Goal: Task Accomplishment & Management: Complete application form

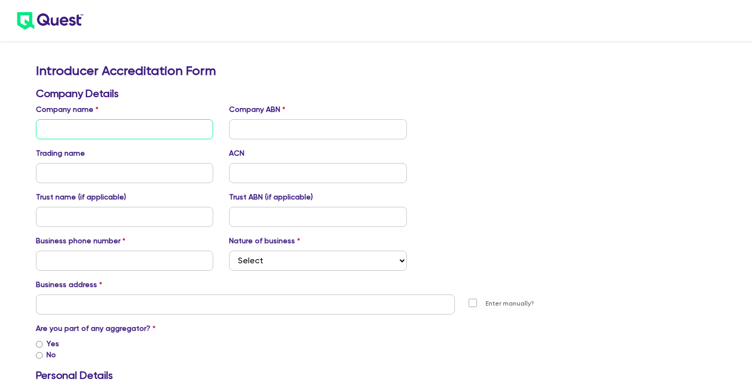
click at [98, 131] on input "text" at bounding box center [125, 129] width 178 height 20
type input "Felici Enterprises Pty Ltd"
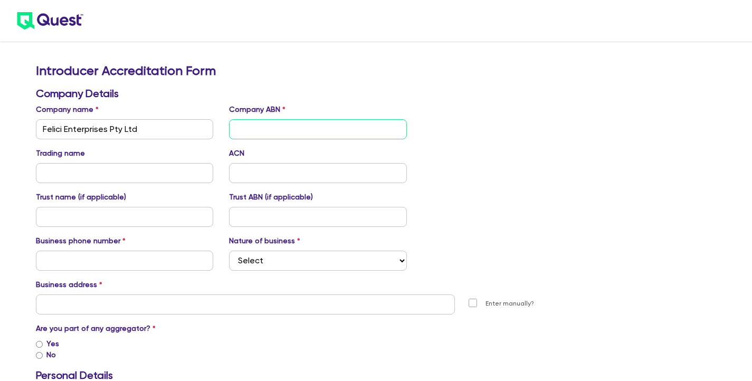
click at [273, 131] on input "text" at bounding box center [318, 129] width 178 height 20
type input "55094579754"
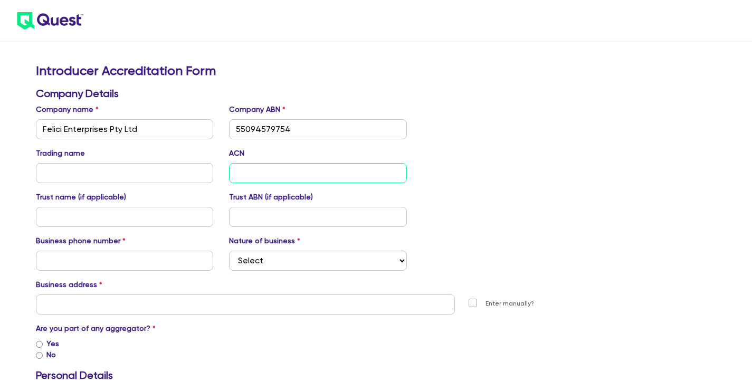
click at [257, 170] on input "text" at bounding box center [318, 173] width 178 height 20
type input "094579754"
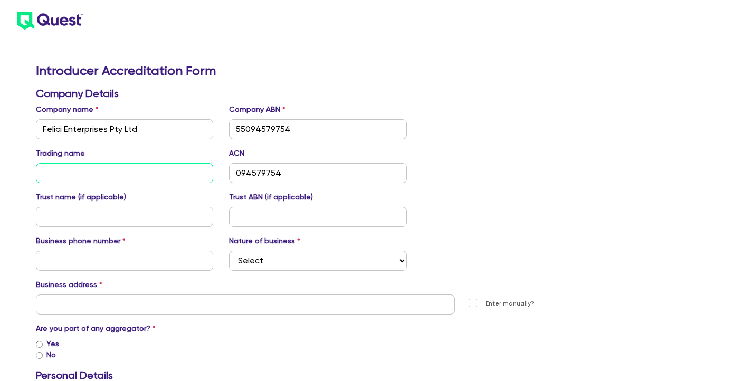
click at [184, 175] on input "text" at bounding box center [125, 173] width 178 height 20
type input "[PERSON_NAME] & Partners - [GEOGRAPHIC_DATA]"
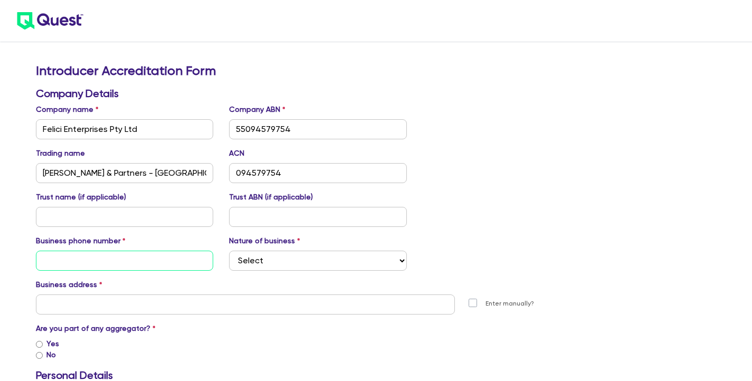
click at [145, 260] on input "text" at bounding box center [125, 261] width 178 height 20
type input "[PHONE_NUMBER]"
click at [402, 262] on select "Select Mortgage Broker Finance Broker Accountant Financial Planning Supplier/Ve…" at bounding box center [318, 261] width 178 height 20
select select "FINANCE_BROKER"
click at [229, 251] on select "Select Mortgage Broker Finance Broker Accountant Financial Planning Supplier/Ve…" at bounding box center [318, 261] width 178 height 20
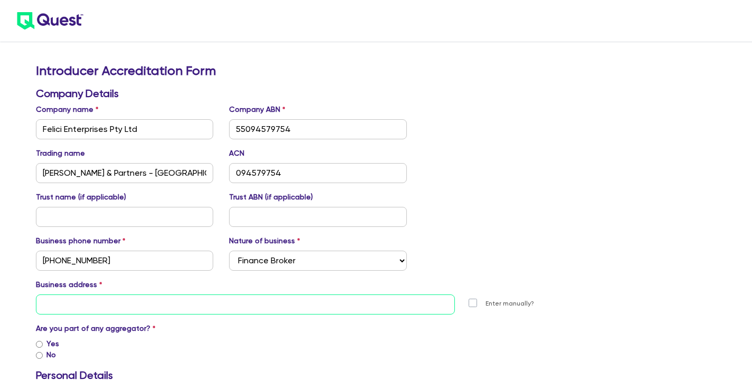
click at [254, 307] on input "text" at bounding box center [246, 305] width 420 height 20
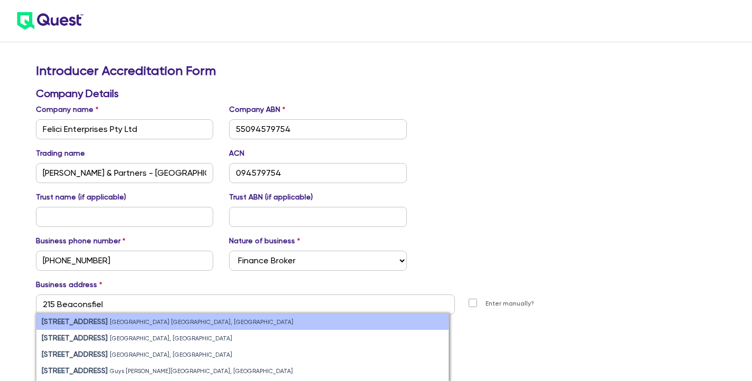
click at [93, 319] on strong "[STREET_ADDRESS]" at bounding box center [75, 321] width 66 height 8
type input "[STREET_ADDRESS]"
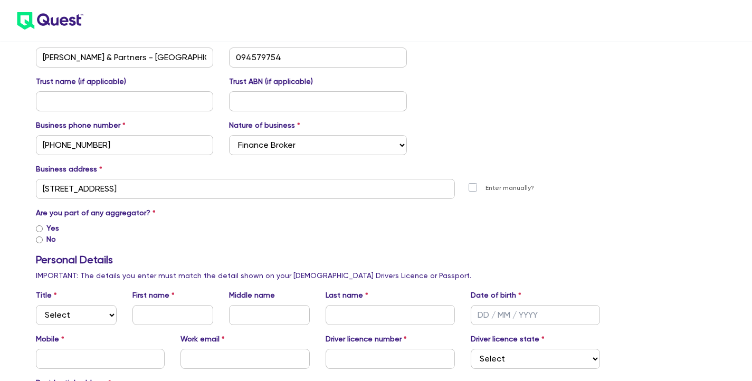
scroll to position [158, 0]
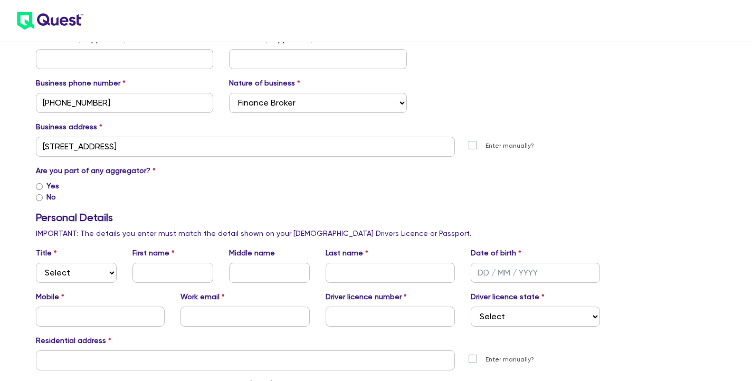
click at [40, 188] on input "Yes" at bounding box center [39, 186] width 7 height 7
radio input "true"
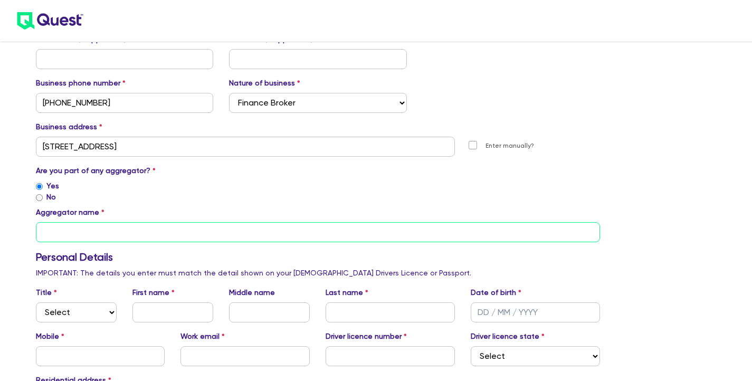
click at [68, 227] on input "text" at bounding box center [318, 232] width 565 height 20
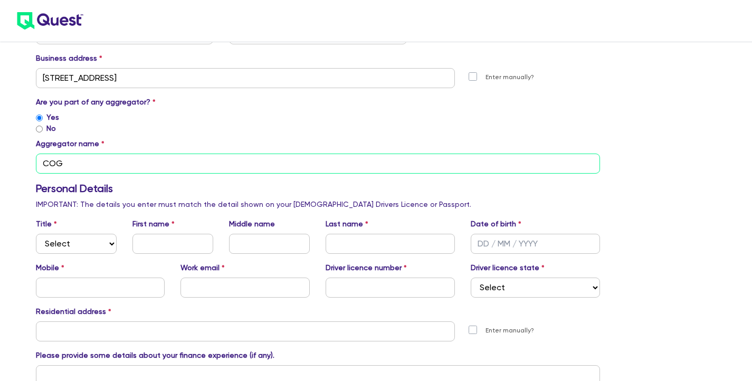
scroll to position [229, 0]
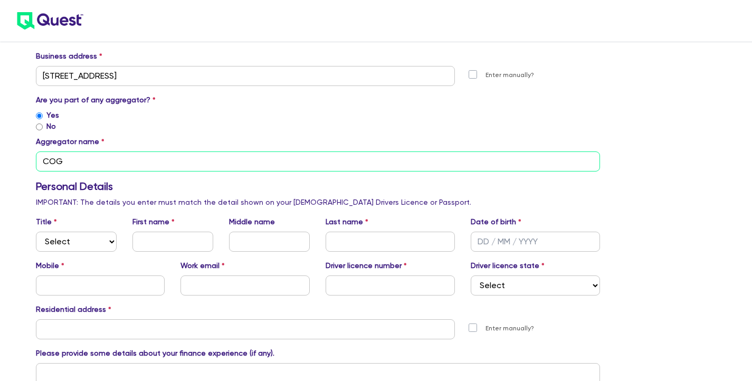
type input "COG"
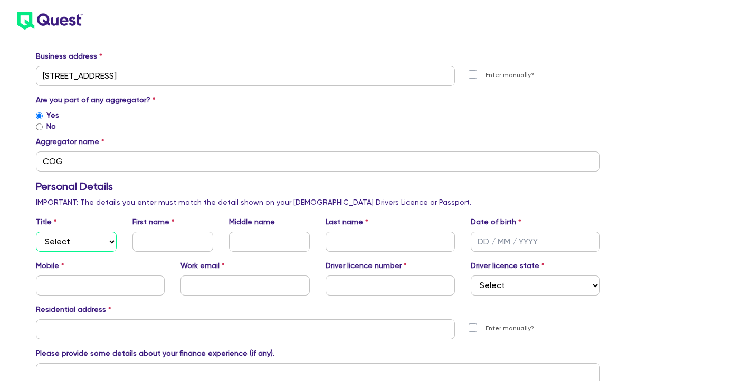
click at [109, 243] on select "Select Mr Mrs Ms Miss Dr" at bounding box center [76, 242] width 81 height 20
select select "MR"
click at [36, 232] on select "Select Mr Mrs Ms Miss Dr" at bounding box center [76, 242] width 81 height 20
click at [147, 243] on input "text" at bounding box center [172, 242] width 81 height 20
type input "[PERSON_NAME]"
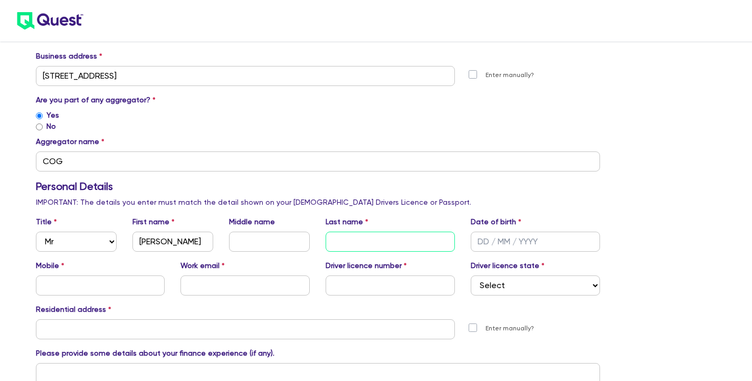
click at [339, 246] on input "text" at bounding box center [390, 242] width 129 height 20
type input "Felici"
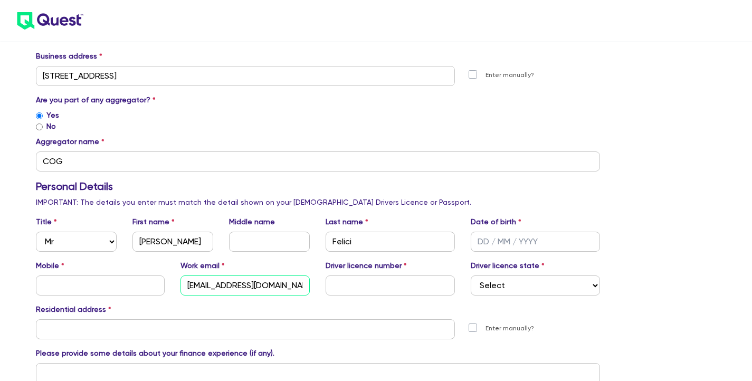
click at [296, 287] on input "[EMAIL_ADDRESS][DOMAIN_NAME]" at bounding box center [245, 286] width 129 height 20
type input "[PERSON_NAME][EMAIL_ADDRESS][DOMAIN_NAME]"
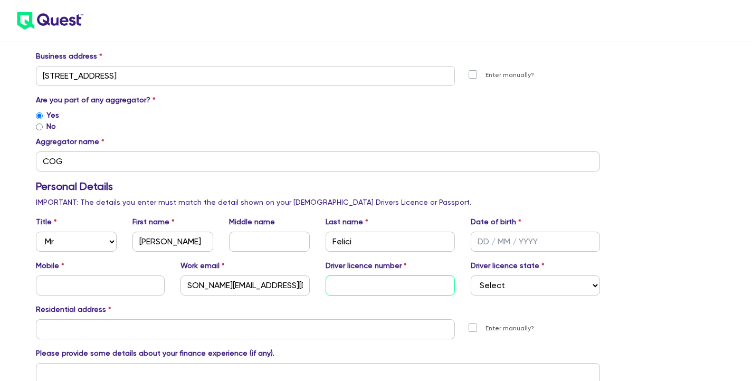
click at [335, 287] on input "text" at bounding box center [390, 286] width 129 height 20
type input "8797ED"
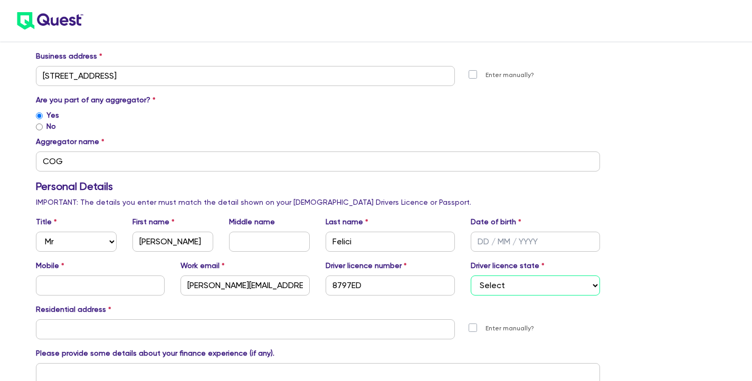
click at [594, 288] on select "Select [GEOGRAPHIC_DATA] [GEOGRAPHIC_DATA] [GEOGRAPHIC_DATA] [GEOGRAPHIC_DATA] …" at bounding box center [535, 286] width 129 height 20
select select "[GEOGRAPHIC_DATA]"
click at [471, 276] on select "Select [GEOGRAPHIC_DATA] [GEOGRAPHIC_DATA] [GEOGRAPHIC_DATA] [GEOGRAPHIC_DATA] …" at bounding box center [535, 286] width 129 height 20
click at [151, 282] on input "text" at bounding box center [100, 286] width 129 height 20
type input "0417278536"
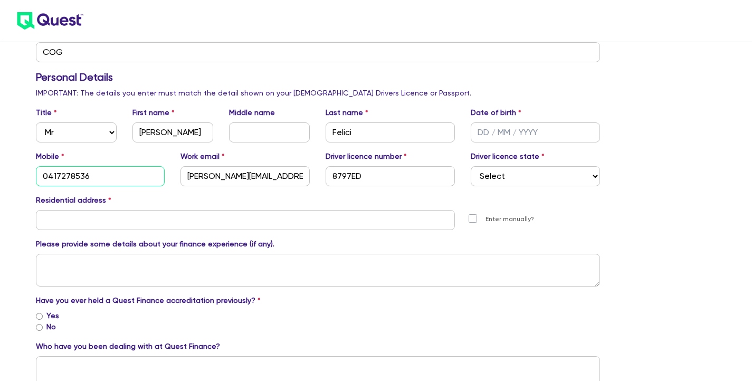
scroll to position [329, 0]
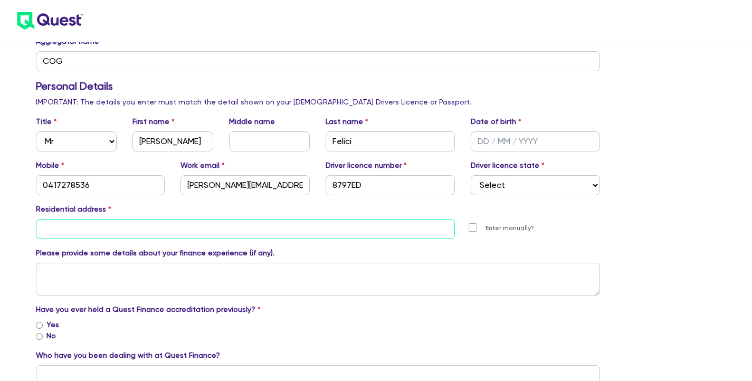
click at [122, 226] on input "text" at bounding box center [246, 229] width 420 height 20
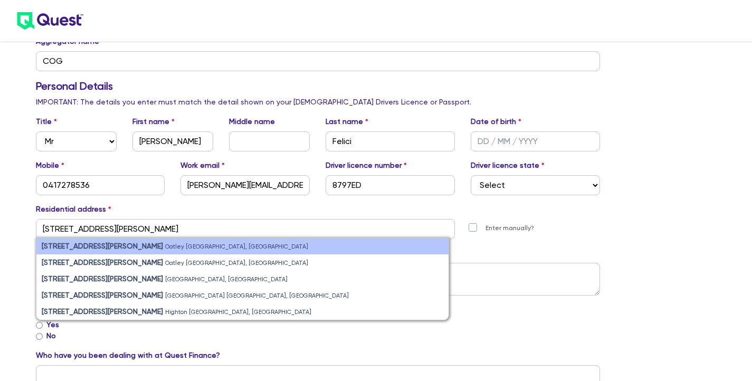
click at [165, 249] on small "Oatley [GEOGRAPHIC_DATA], [GEOGRAPHIC_DATA]" at bounding box center [236, 246] width 143 height 7
type input "[STREET_ADDRESS][PERSON_NAME][PERSON_NAME]"
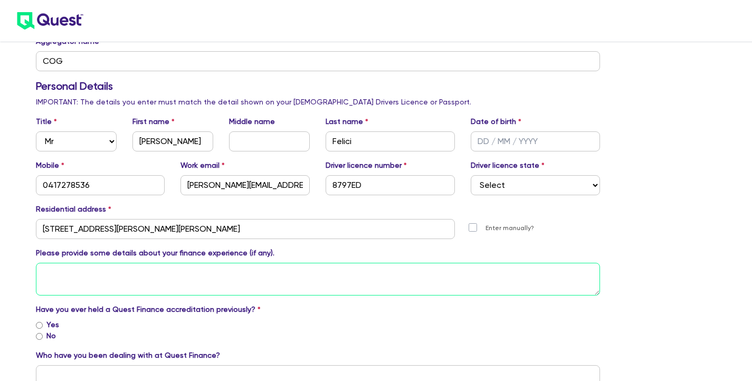
click at [86, 271] on textarea at bounding box center [318, 279] width 565 height 33
type textarea "2"
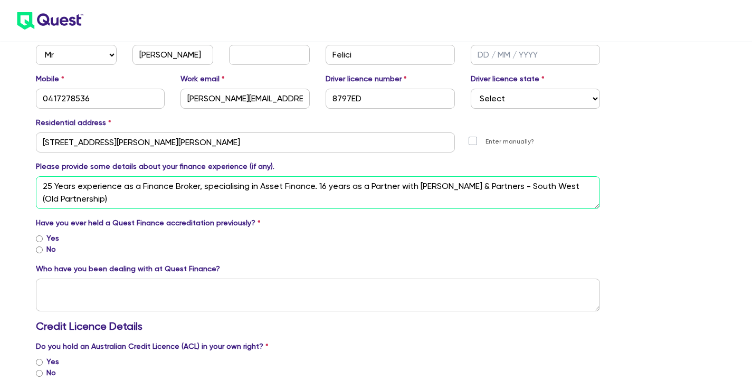
scroll to position [535, 0]
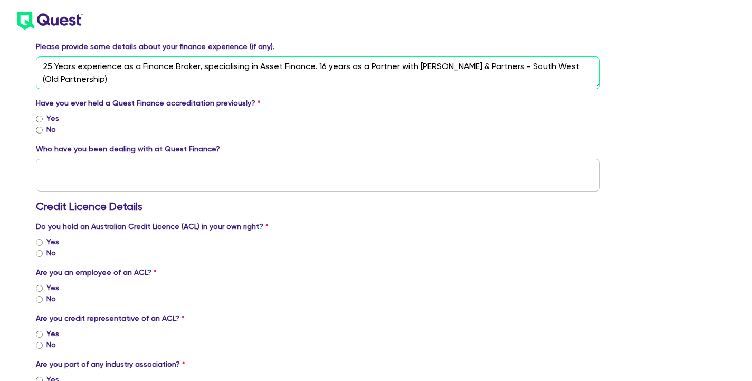
type textarea "25 Years experience as a Finance Broker, specialising in Asset Finance. 16 year…"
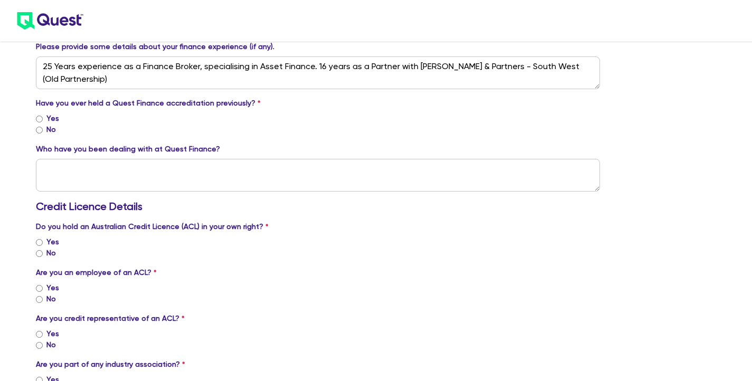
click at [42, 131] on input "No" at bounding box center [39, 130] width 7 height 7
radio input "true"
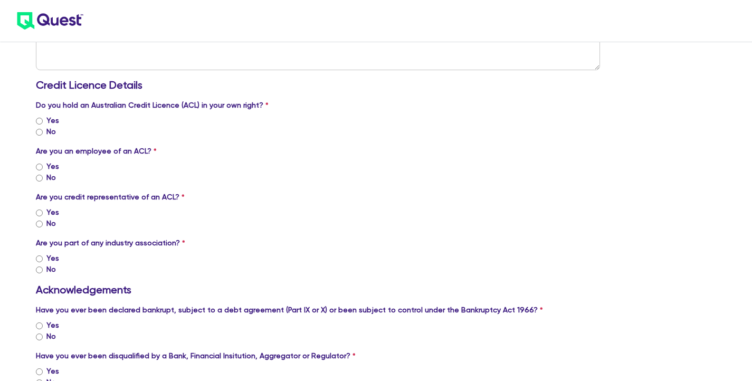
scroll to position [681, 0]
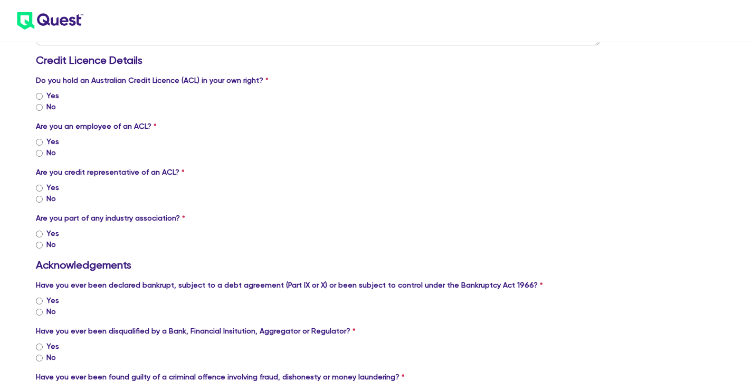
click at [41, 98] on input "Yes" at bounding box center [39, 96] width 7 height 7
radio input "true"
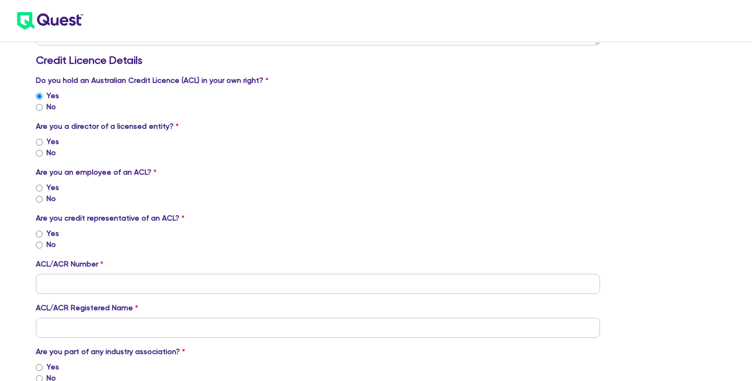
click at [39, 143] on input "Yes" at bounding box center [39, 142] width 7 height 7
radio input "true"
click at [40, 201] on input "No" at bounding box center [39, 199] width 7 height 7
radio input "true"
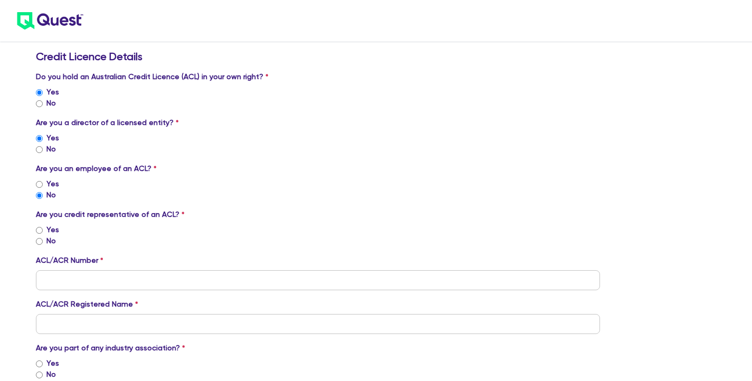
scroll to position [717, 0]
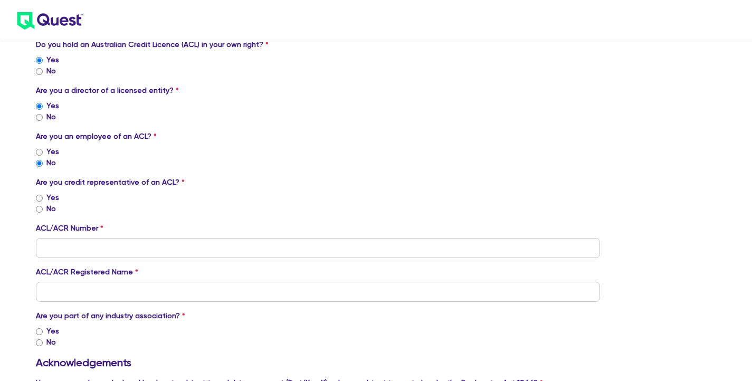
click at [40, 210] on input "No" at bounding box center [39, 209] width 7 height 7
radio input "true"
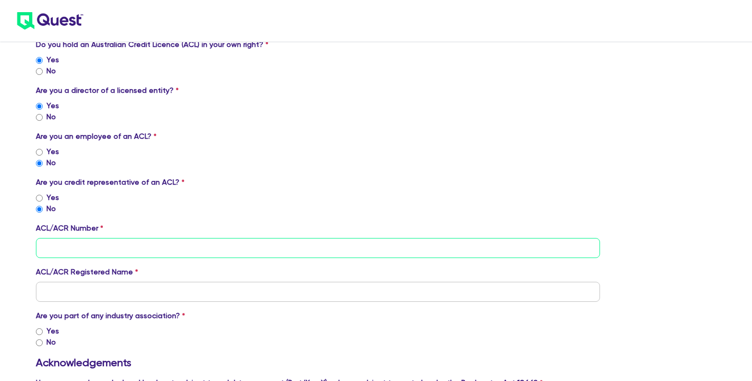
click at [71, 251] on input "tel" at bounding box center [318, 248] width 565 height 20
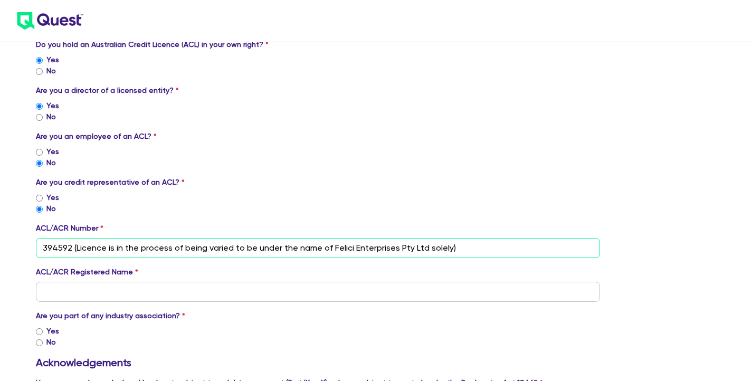
click at [228, 248] on input "394592 (Licence is in the process of being varied to be under the name of Felic…" at bounding box center [318, 248] width 565 height 20
type input "394592 (Licence is in the process of being varied with ASIC to be under the nam…"
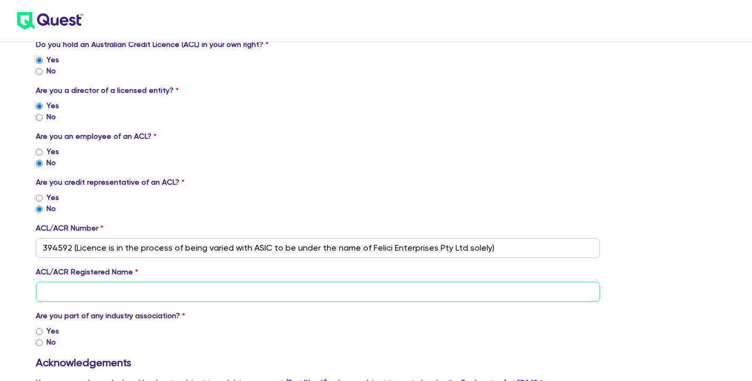
click at [174, 287] on input "text" at bounding box center [318, 292] width 565 height 20
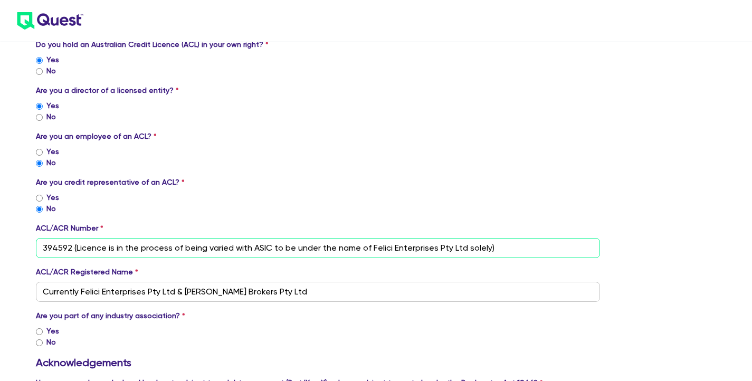
drag, startPoint x: 488, startPoint y: 247, endPoint x: 70, endPoint y: 248, distance: 418.6
click at [70, 248] on input "394592 (Licence is in the process of being varied with ASIC to be under the nam…" at bounding box center [318, 248] width 565 height 20
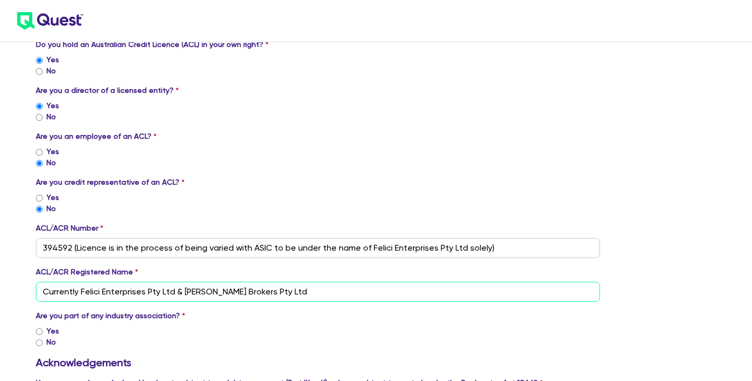
click at [271, 293] on input "Currently Felici Enterprises Pty Ltd & [PERSON_NAME] Brokers Pty Ltd" at bounding box center [318, 292] width 565 height 20
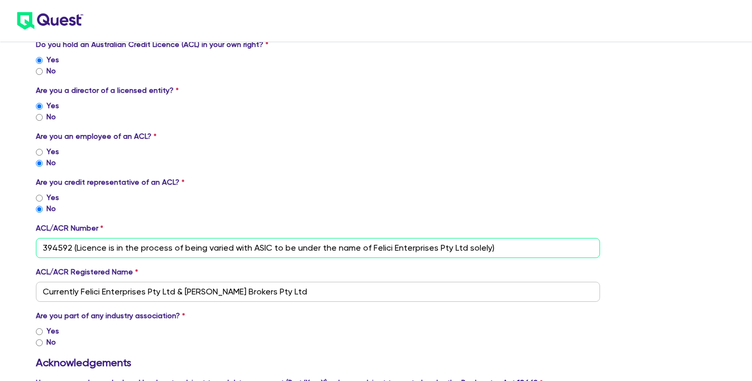
drag, startPoint x: 487, startPoint y: 250, endPoint x: 72, endPoint y: 248, distance: 414.9
click at [72, 249] on input "394592 (Licence is in the process of being varied with ASIC to be under the nam…" at bounding box center [318, 248] width 565 height 20
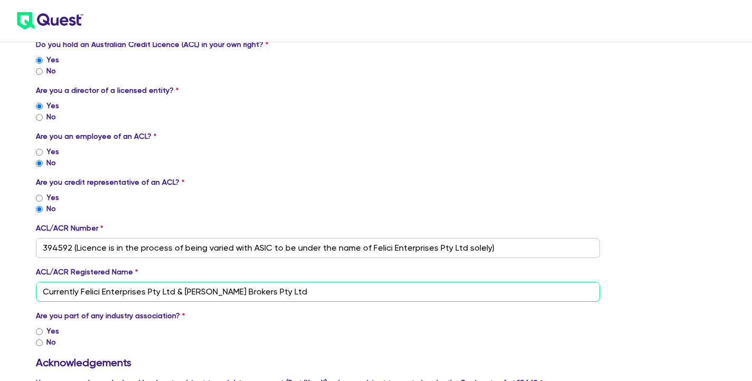
click at [274, 289] on input "Currently Felici Enterprises Pty Ltd & [PERSON_NAME] Brokers Pty Ltd" at bounding box center [318, 292] width 565 height 20
paste input "(Licence is in the process of being varied with ASIC to be under the name of Fe…"
click at [182, 292] on input "Currently Felici Enterprises Pty Ltd & [PERSON_NAME] Brokers Pty Ltd(Licence is…" at bounding box center [318, 292] width 565 height 20
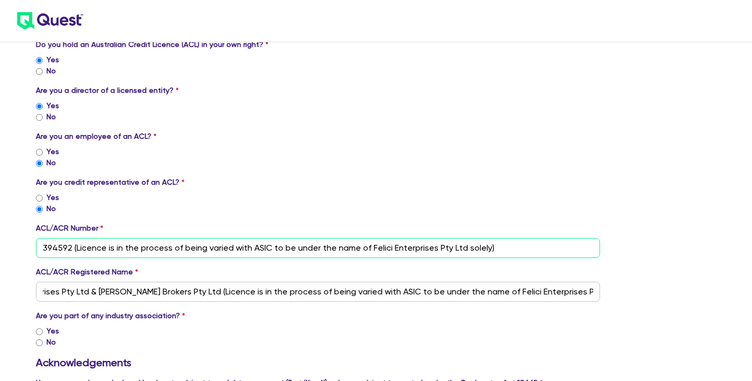
scroll to position [0, 0]
click at [493, 246] on input "394592 (Licence is in the process of being varied with ASIC to be under the nam…" at bounding box center [318, 248] width 565 height 20
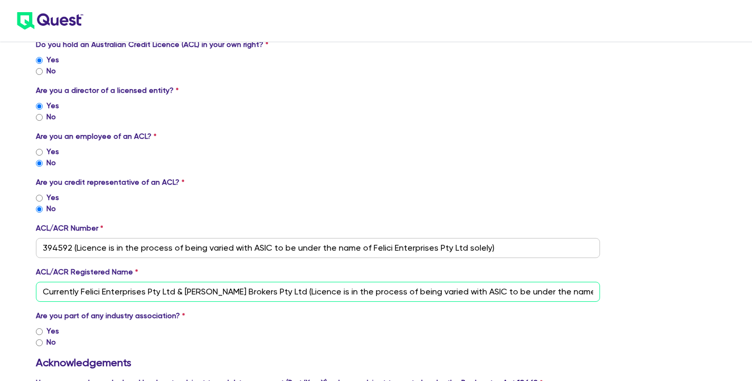
click at [81, 292] on input "Currently Felici Enterprises Pty Ltd & [PERSON_NAME] Brokers Pty Ltd (Licence i…" at bounding box center [318, 292] width 565 height 20
type input "Felici Enterprises Pty Ltd & [PERSON_NAME] Brokers Pty Ltd (Licence is in the p…"
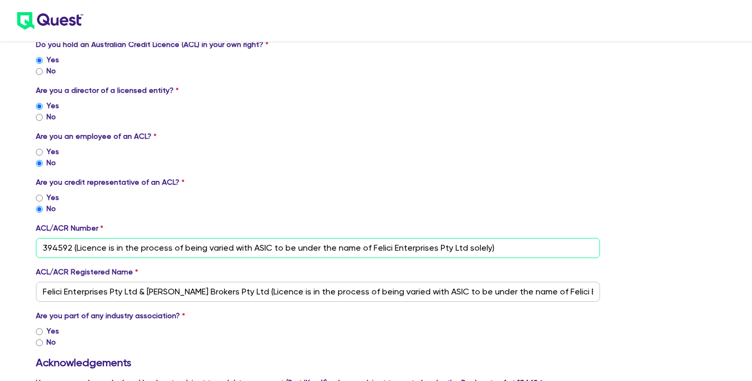
click at [486, 249] on input "394592 (Licence is in the process of being varied with ASIC to be under the nam…" at bounding box center [318, 248] width 565 height 20
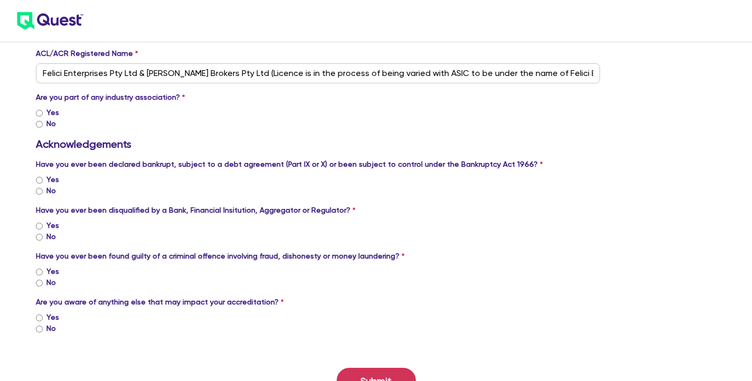
scroll to position [983, 0]
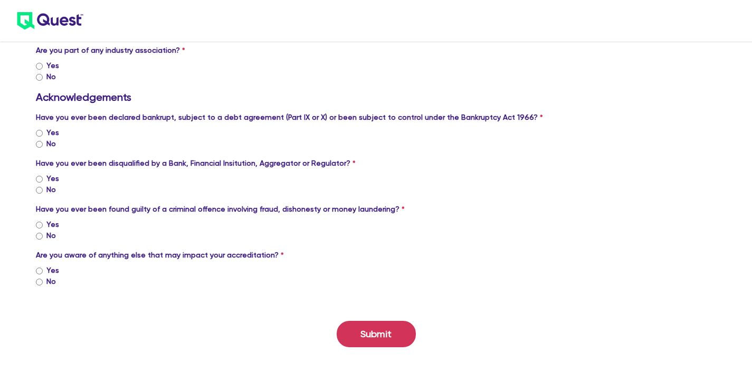
type input "394592"
click at [39, 68] on input "Yes" at bounding box center [39, 66] width 7 height 7
radio input "true"
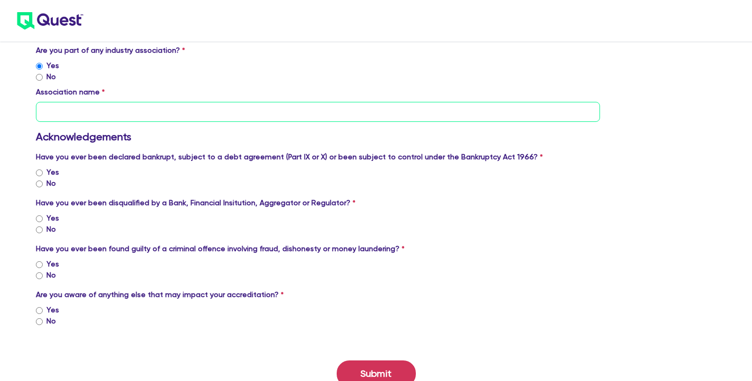
click at [52, 109] on input "text" at bounding box center [318, 112] width 565 height 20
type input "CAFBA"
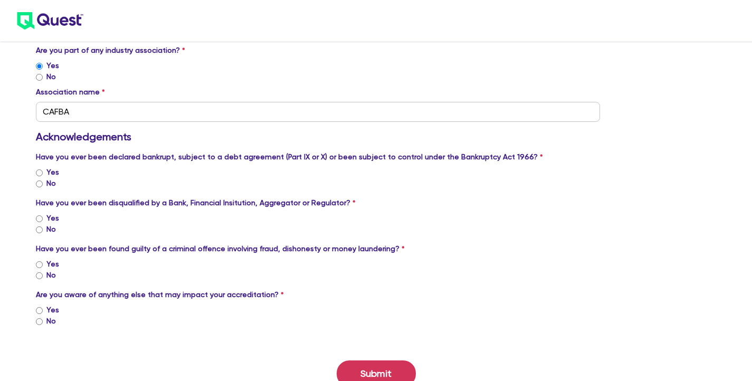
click at [38, 182] on input "No" at bounding box center [39, 184] width 7 height 7
radio input "true"
click at [41, 232] on input "No" at bounding box center [39, 229] width 7 height 7
radio input "true"
click at [39, 278] on input "No" at bounding box center [39, 275] width 7 height 7
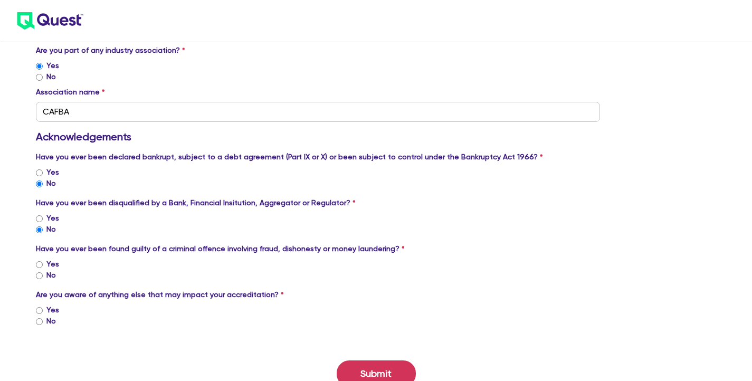
radio input "true"
click at [40, 322] on input "No" at bounding box center [39, 321] width 7 height 7
radio input "true"
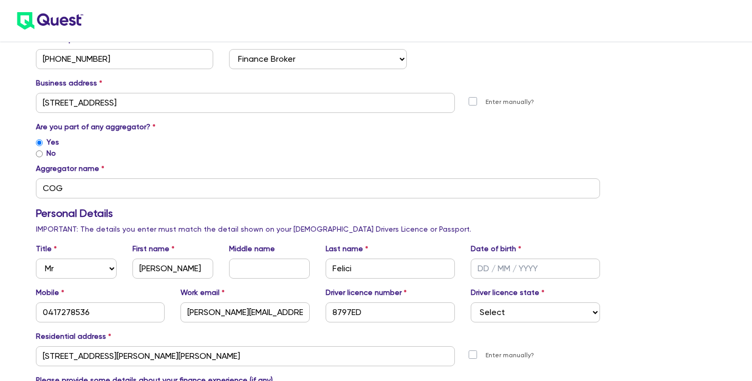
scroll to position [281, 0]
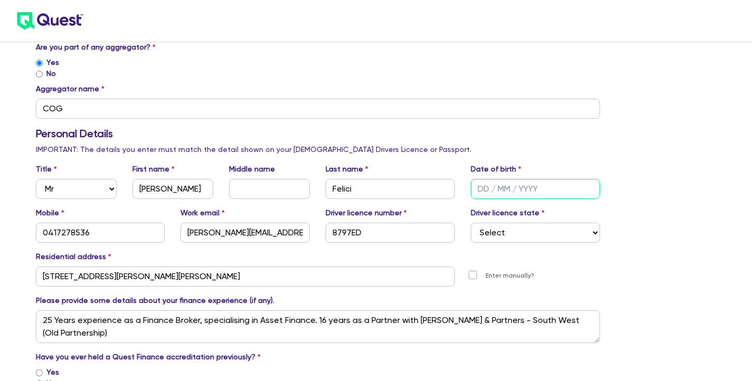
click at [485, 188] on input "text" at bounding box center [535, 189] width 129 height 20
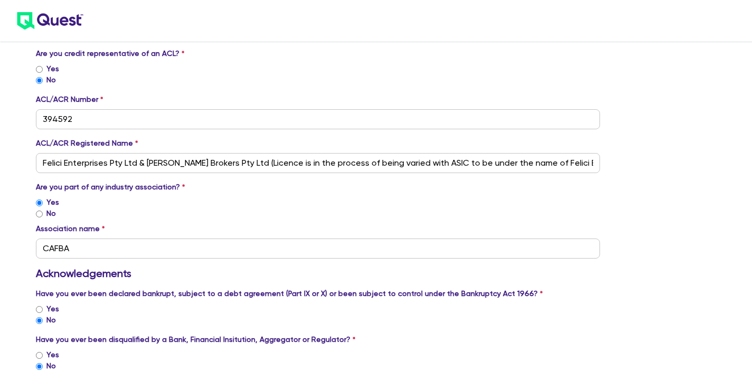
scroll to position [1022, 0]
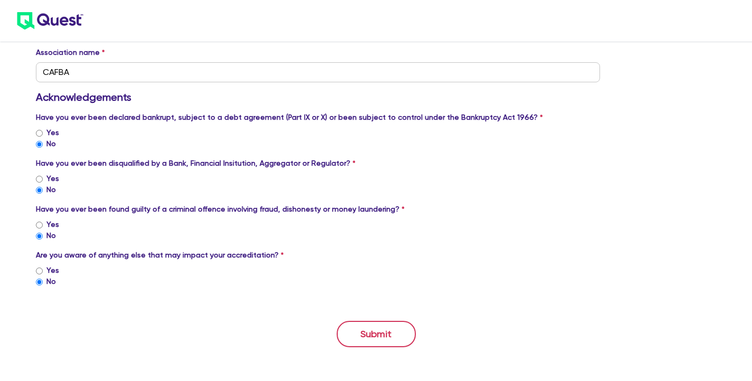
type input "[DATE]"
click at [372, 328] on button "Submit" at bounding box center [376, 334] width 79 height 26
